Goal: Check status

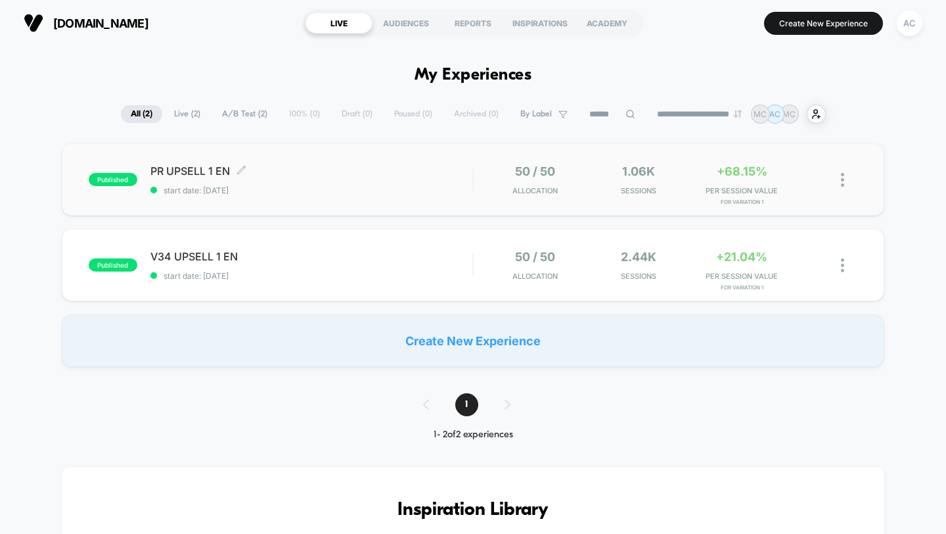
click at [199, 168] on span "PR UPSELL 1 EN Click to edit experience details" at bounding box center [312, 170] width 323 height 13
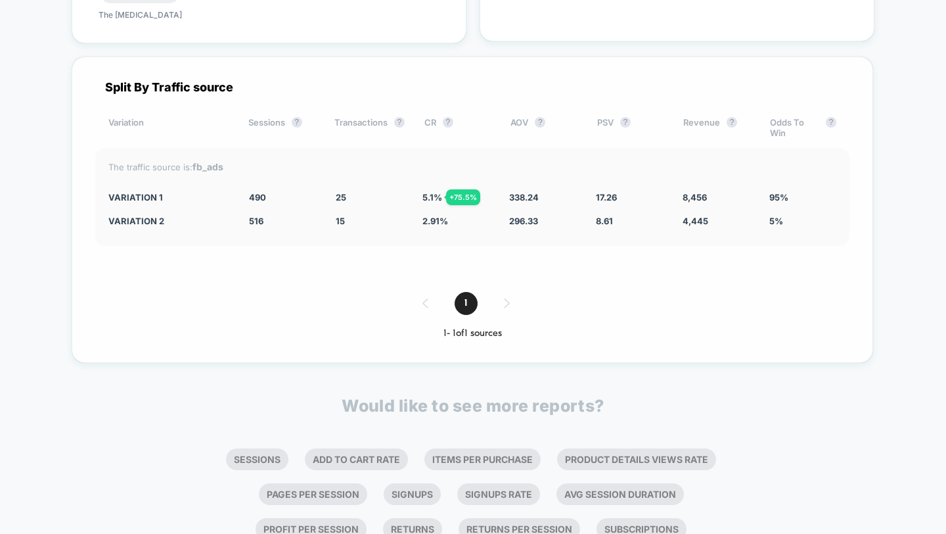
scroll to position [3116, 0]
click at [579, 331] on div "1 - 1 of 1 sources" at bounding box center [472, 332] width 755 height 11
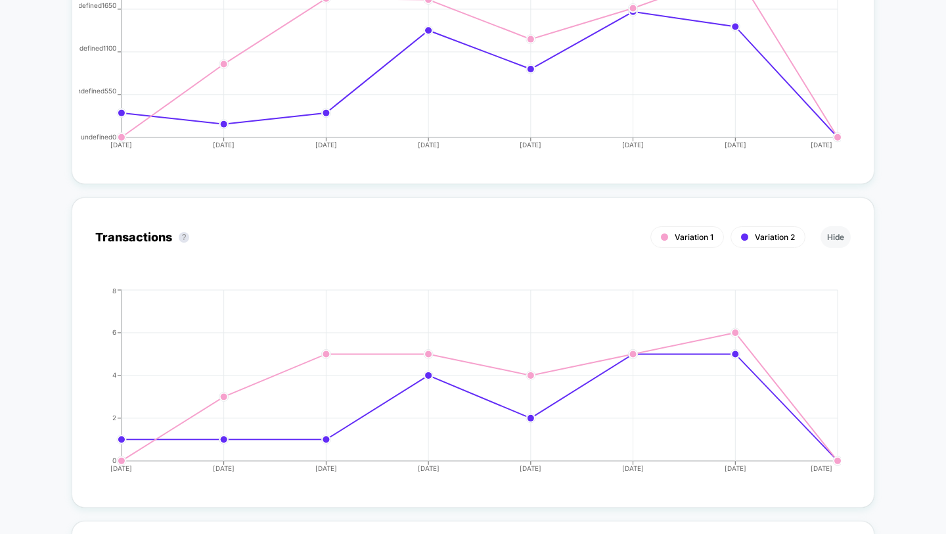
scroll to position [1539, 0]
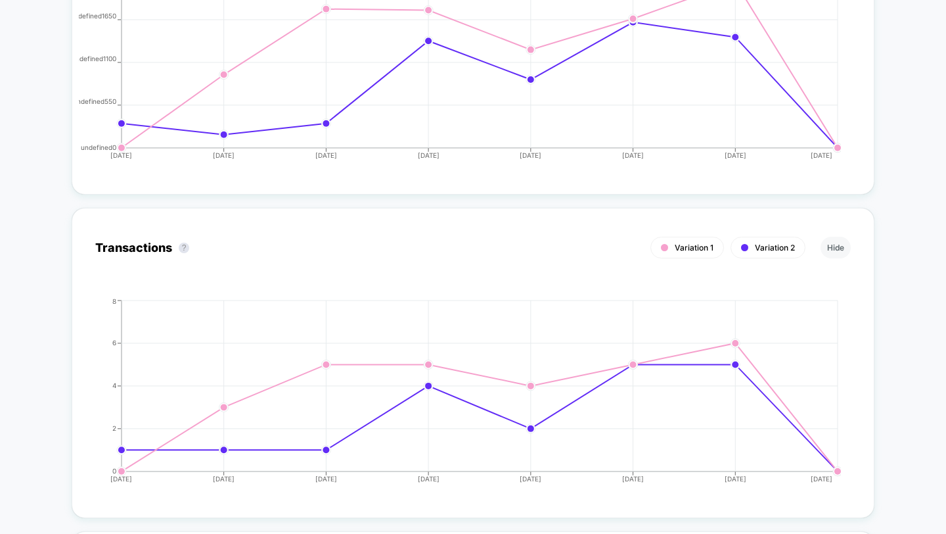
click at [579, 331] on icon "[DATE] [DATE] [DATE] [DATE] [DATE] [DATE] [DATE] [DATE] 0 2 4 6 8" at bounding box center [460, 395] width 763 height 197
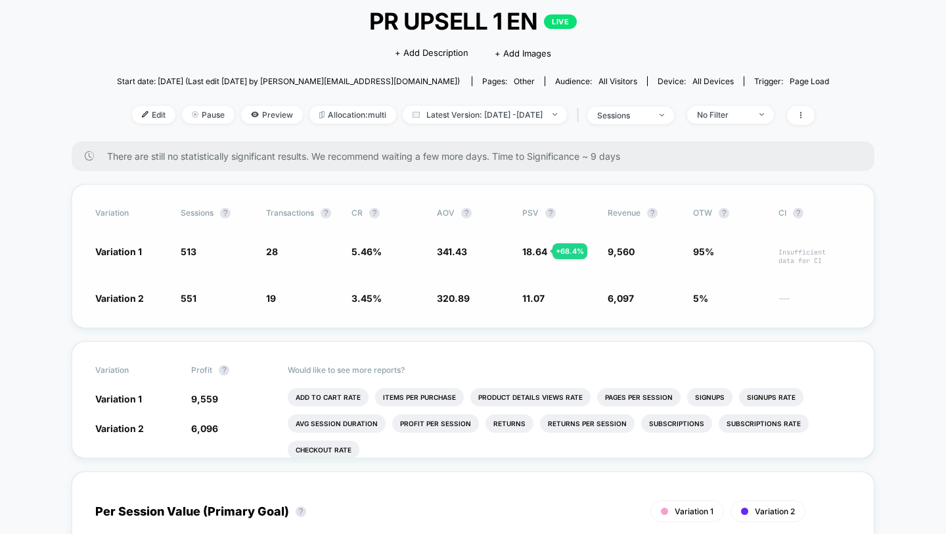
scroll to position [79, 0]
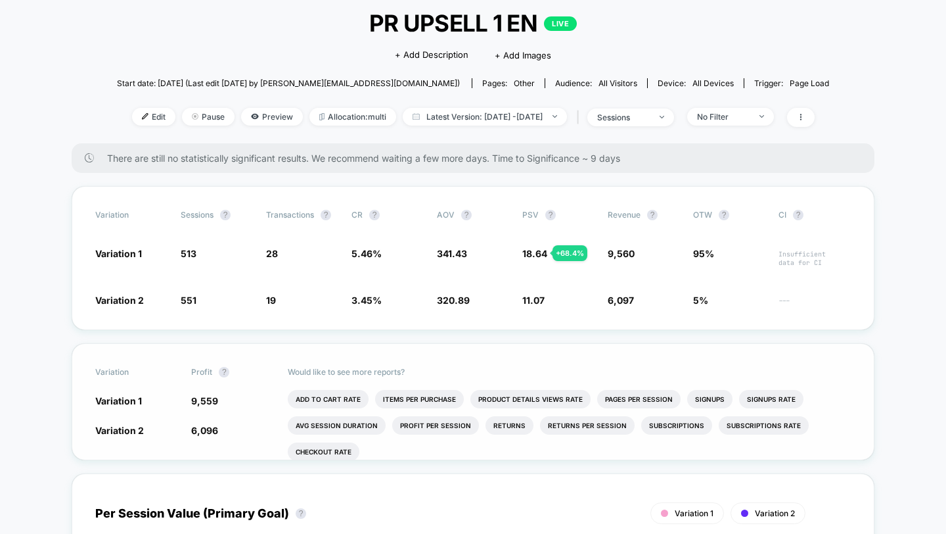
click at [703, 367] on p "Would like to see more reports?" at bounding box center [570, 372] width 564 height 10
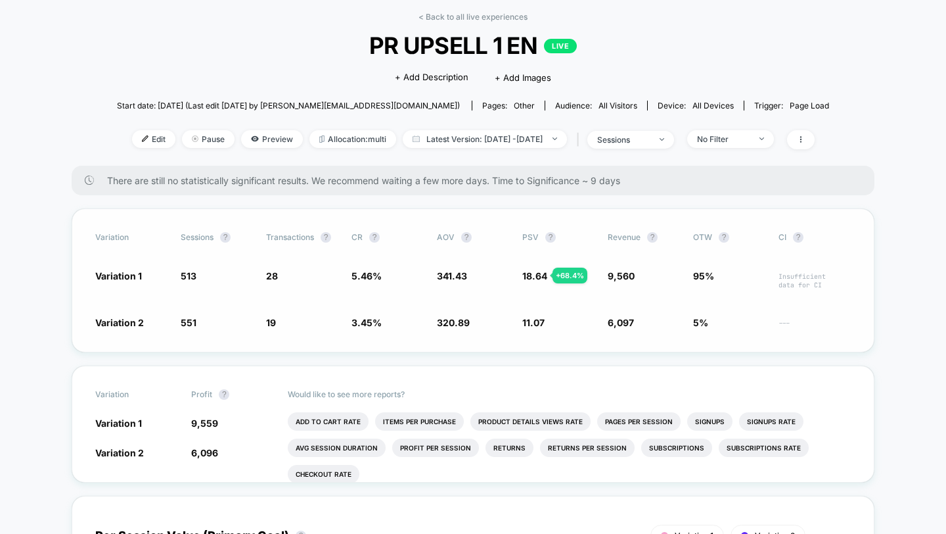
scroll to position [53, 0]
